Goal: Complete application form

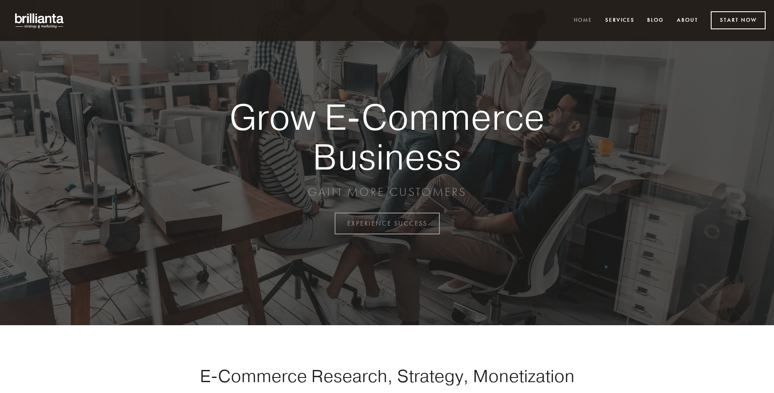
scroll to position [2195, 0]
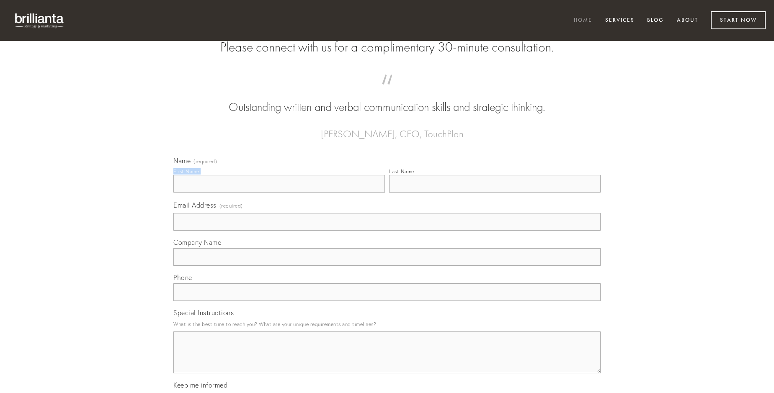
type input "[PERSON_NAME]"
click at [494, 193] on input "Last Name" at bounding box center [494, 184] width 211 height 18
type input "[PERSON_NAME]"
click at [387, 231] on input "Email Address (required)" at bounding box center [386, 222] width 427 height 18
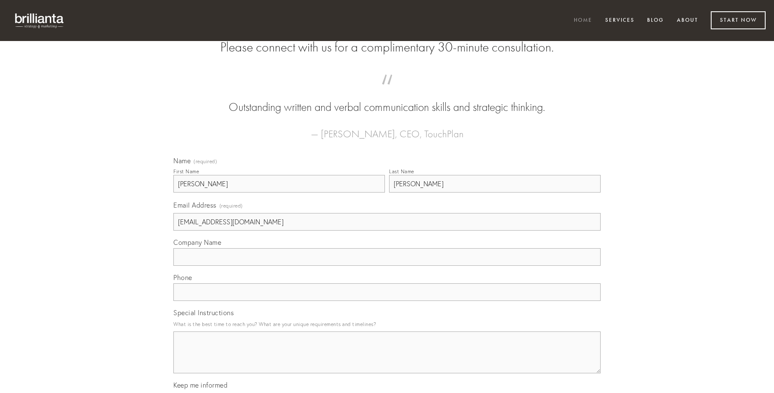
type input "[EMAIL_ADDRESS][DOMAIN_NAME]"
click at [387, 266] on input "Company Name" at bounding box center [386, 257] width 427 height 18
type input "[PERSON_NAME]"
click at [387, 301] on input "text" at bounding box center [386, 292] width 427 height 18
click at [387, 360] on textarea "Special Instructions" at bounding box center [386, 353] width 427 height 42
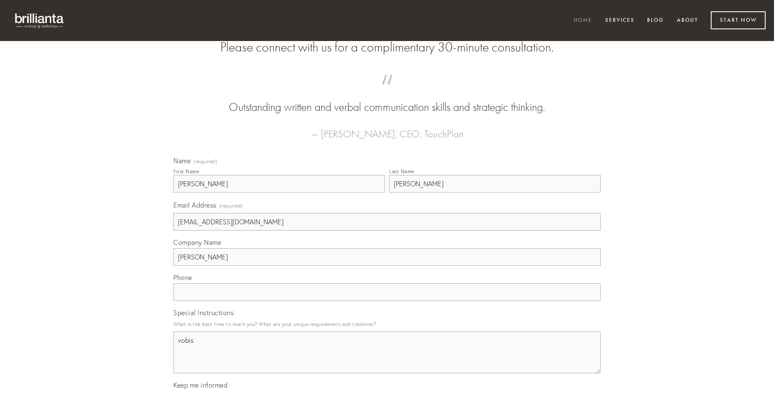
type textarea "vobis"
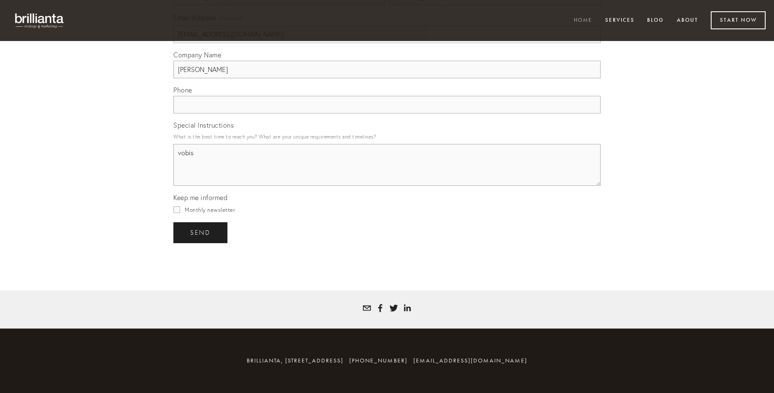
click at [201, 232] on span "send" at bounding box center [200, 233] width 21 height 8
